Goal: Task Accomplishment & Management: Use online tool/utility

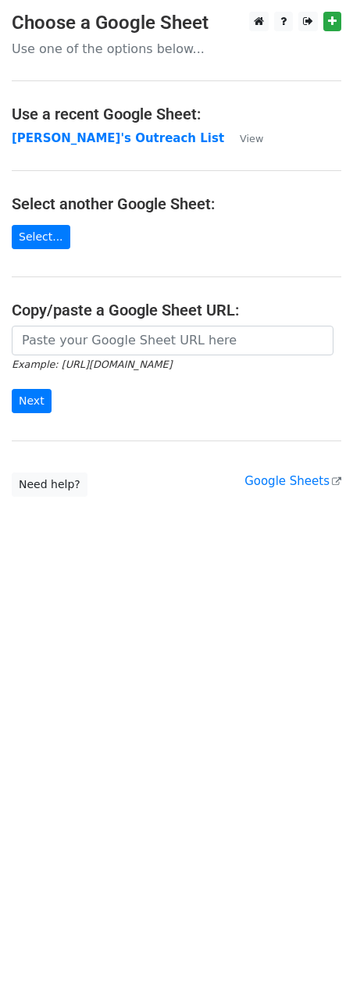
click at [44, 219] on main "Choose a Google Sheet Use one of the options below... Use a recent Google Sheet…" at bounding box center [176, 254] width 353 height 485
click at [76, 141] on strong "[PERSON_NAME]'s Outreach List" at bounding box center [118, 138] width 213 height 14
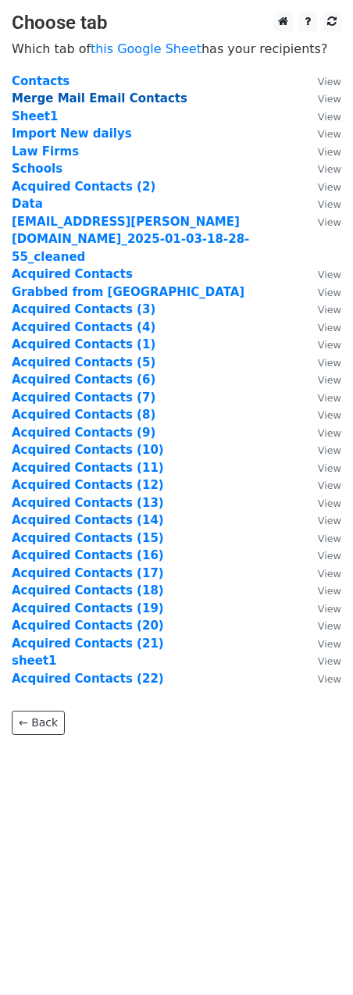
click at [95, 98] on strong "Merge Mail Email Contacts" at bounding box center [100, 98] width 176 height 14
click at [145, 100] on strong "Merge Mail Email Contacts" at bounding box center [100, 98] width 176 height 14
click at [134, 96] on strong "Merge Mail Email Contacts" at bounding box center [100, 98] width 176 height 14
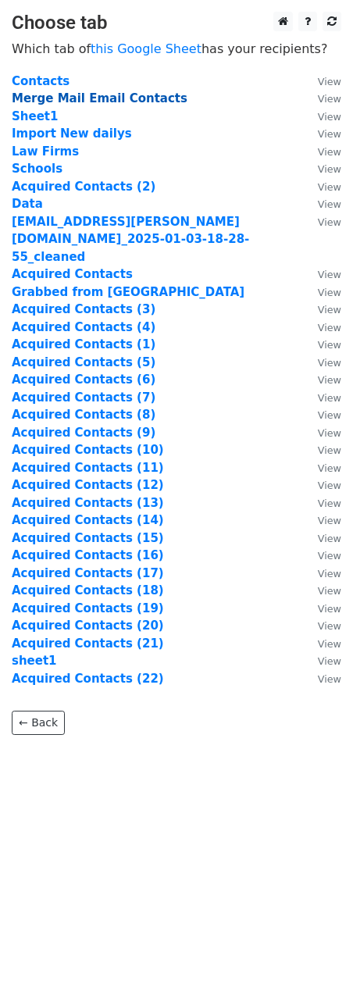
click at [134, 96] on strong "Merge Mail Email Contacts" at bounding box center [100, 98] width 176 height 14
